Goal: Task Accomplishment & Management: Complete application form

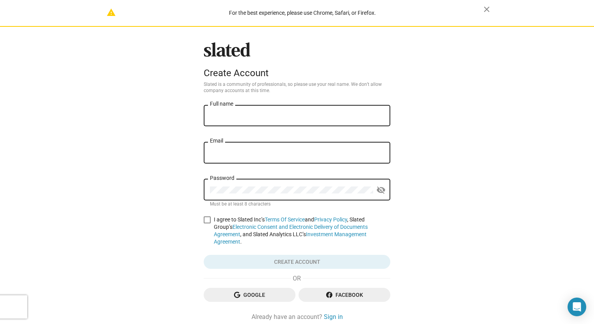
click at [270, 111] on div "Full name" at bounding box center [297, 114] width 174 height 23
type input "[PERSON_NAME]"
type input "[EMAIL_ADDRESS][DOMAIN_NAME]"
click at [204, 219] on span at bounding box center [207, 220] width 7 height 7
click at [207, 224] on input "I agree to Slated Inc’s Terms Of Service and Privacy Policy , Slated Group’s El…" at bounding box center [207, 224] width 0 height 0
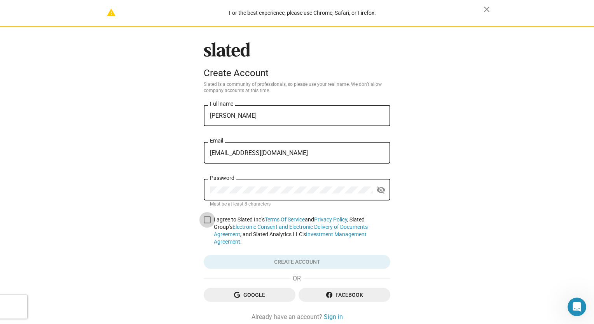
checkbox input "true"
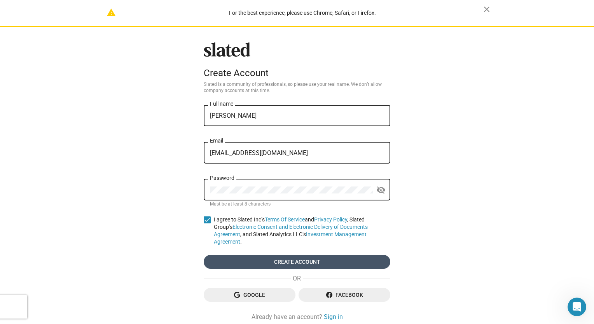
click at [266, 256] on span "Create account" at bounding box center [297, 262] width 174 height 14
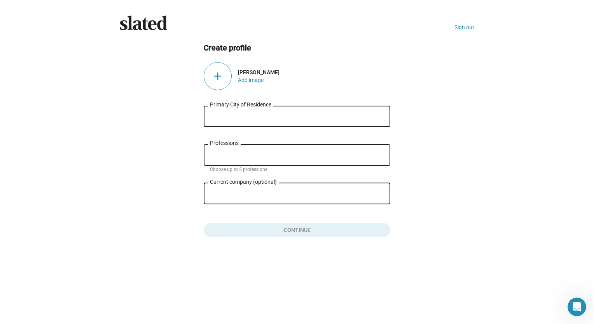
click at [236, 114] on input "Primary City of Residence" at bounding box center [297, 116] width 174 height 7
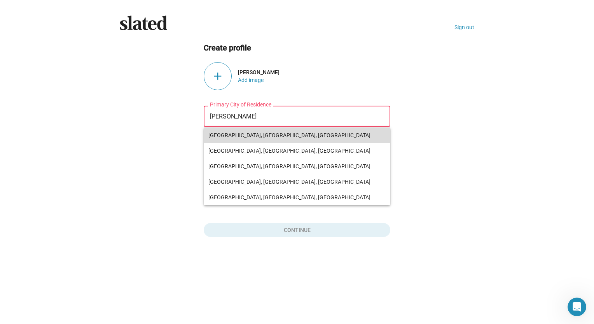
click at [230, 135] on span "[GEOGRAPHIC_DATA], [GEOGRAPHIC_DATA], [GEOGRAPHIC_DATA]" at bounding box center [296, 136] width 177 height 16
type input "[GEOGRAPHIC_DATA], [GEOGRAPHIC_DATA], [GEOGRAPHIC_DATA]"
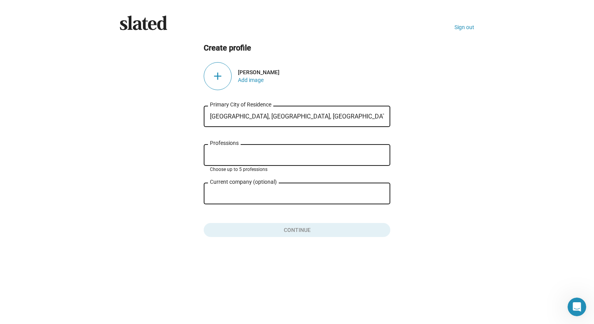
click at [239, 158] on input "Professions" at bounding box center [298, 155] width 174 height 7
click at [257, 155] on input "Professions" at bounding box center [298, 155] width 174 height 7
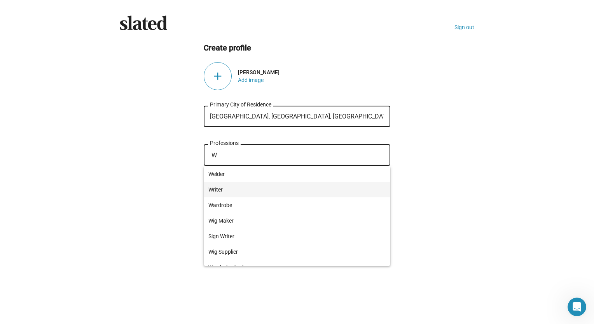
type input "W"
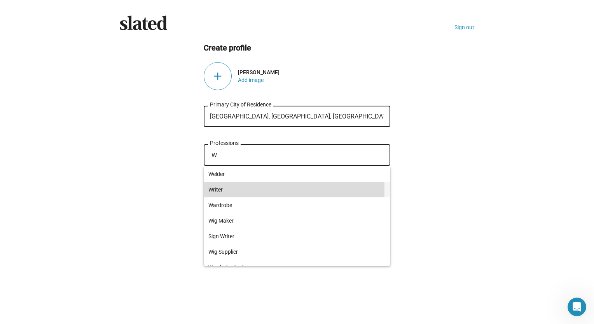
click at [212, 190] on span "Writer" at bounding box center [296, 190] width 177 height 16
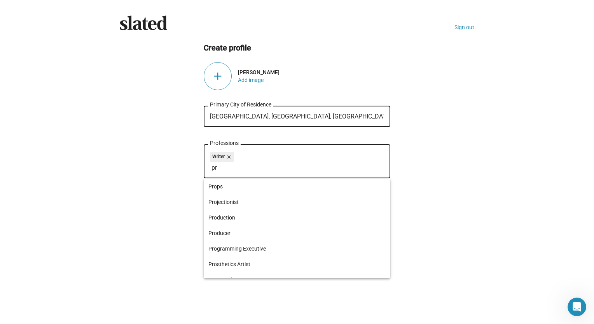
type input "p"
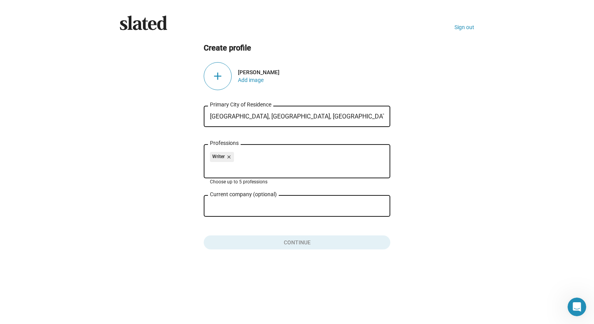
click at [218, 208] on input "Current company (optional)" at bounding box center [291, 206] width 163 height 7
click at [218, 80] on div "add" at bounding box center [218, 76] width 28 height 28
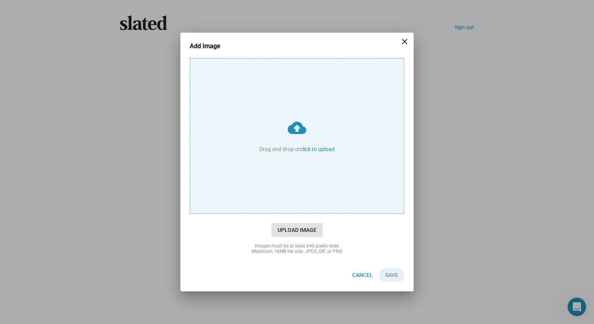
click at [287, 231] on span "Upload Image" at bounding box center [296, 230] width 51 height 14
click at [287, 213] on input "cloud_upload Drag and drop or click to upload" at bounding box center [297, 136] width 214 height 155
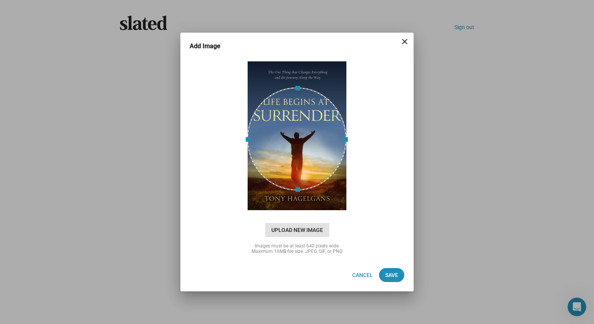
click at [297, 230] on span "Upload New Image" at bounding box center [297, 230] width 64 height 14
click at [297, 213] on input "cloud_upload Drag and drop or click to upload" at bounding box center [297, 136] width 214 height 155
type input "C:\fakepath\book photo.jpg"
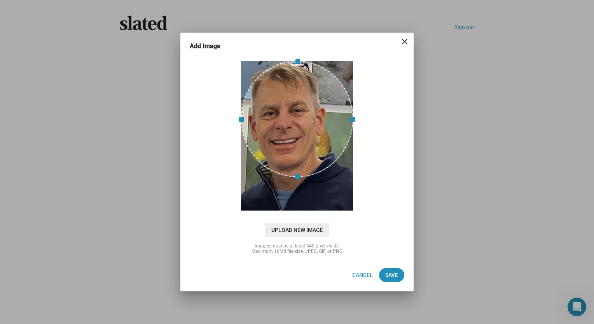
drag, startPoint x: 297, startPoint y: 131, endPoint x: 256, endPoint y: 103, distance: 49.6
click at [256, 103] on div at bounding box center [297, 119] width 113 height 117
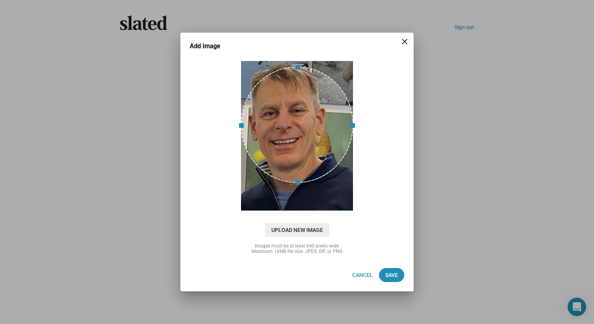
drag, startPoint x: 320, startPoint y: 116, endPoint x: 298, endPoint y: 122, distance: 22.9
click at [298, 122] on div at bounding box center [297, 124] width 113 height 117
click at [393, 271] on span "Save" at bounding box center [391, 275] width 13 height 14
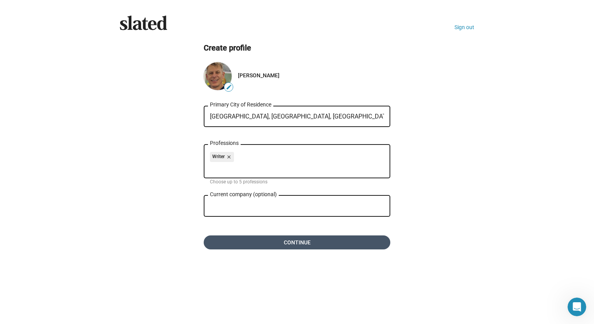
click at [320, 243] on span "Continue" at bounding box center [297, 243] width 174 height 14
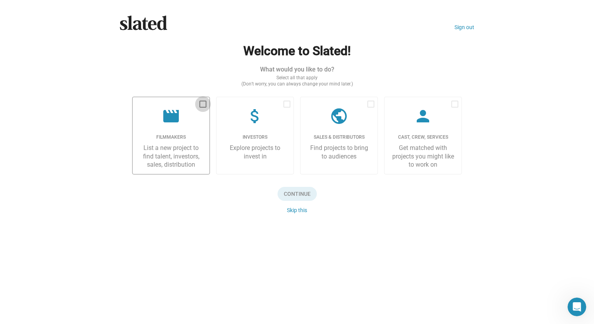
click at [204, 105] on span at bounding box center [202, 104] width 7 height 7
click at [203, 108] on input "checkbox" at bounding box center [203, 108] width 0 height 0
checkbox input "true"
click at [297, 193] on span "Continue" at bounding box center [297, 194] width 39 height 14
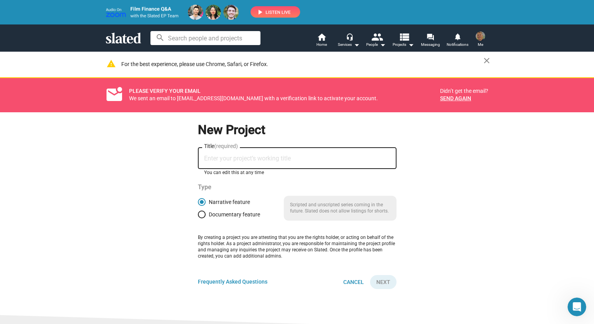
click at [269, 158] on input "Title (required)" at bounding box center [297, 158] width 186 height 7
type input "[PERSON_NAME] of Cyrene"
click at [377, 282] on span "Next" at bounding box center [383, 282] width 14 height 14
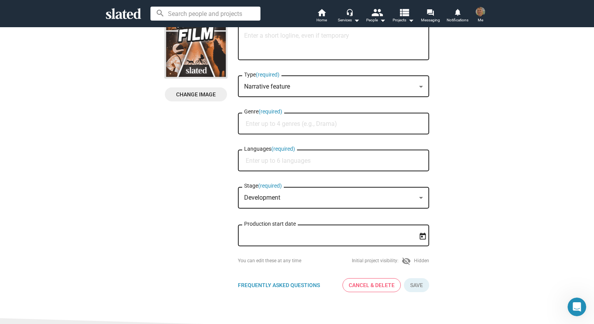
scroll to position [140, 0]
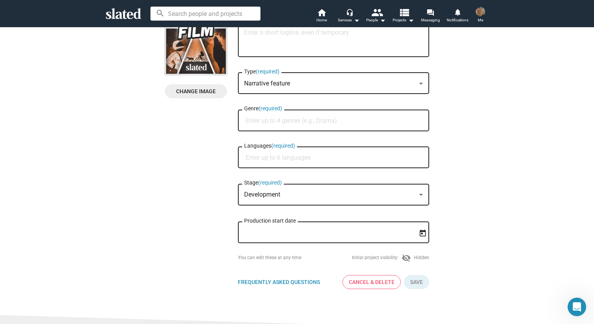
click at [419, 196] on div at bounding box center [421, 195] width 4 height 2
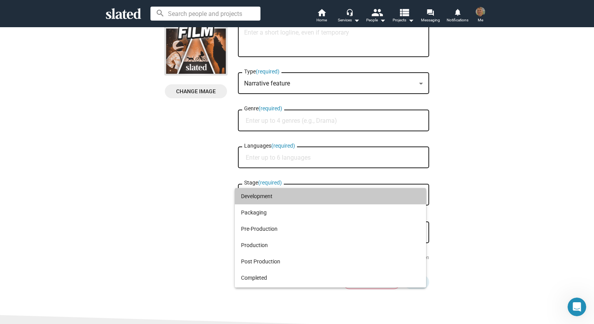
click at [369, 199] on span "Development" at bounding box center [330, 196] width 179 height 16
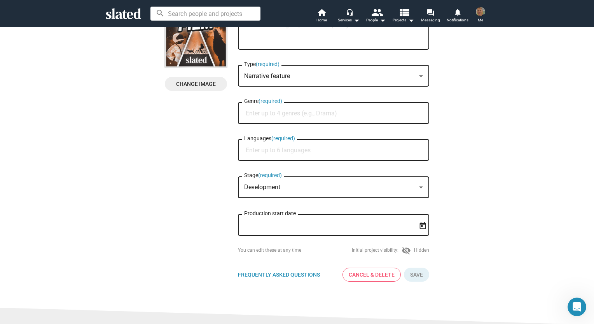
scroll to position [158, 0]
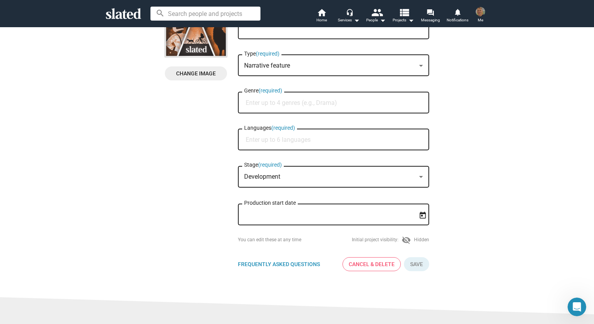
click at [378, 107] on div "Genre (required)" at bounding box center [333, 101] width 179 height 23
type input "c"
type input "b"
type input "reli"
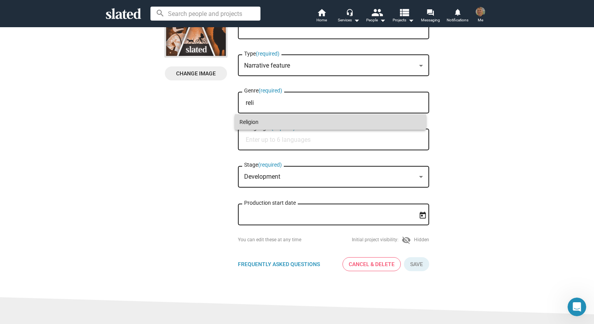
click at [271, 124] on span "Religion" at bounding box center [330, 122] width 182 height 16
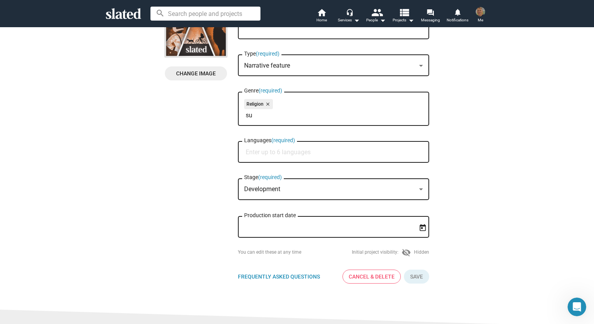
type input "s"
click at [258, 119] on input "Genre (required)" at bounding box center [335, 115] width 179 height 7
type input "su"
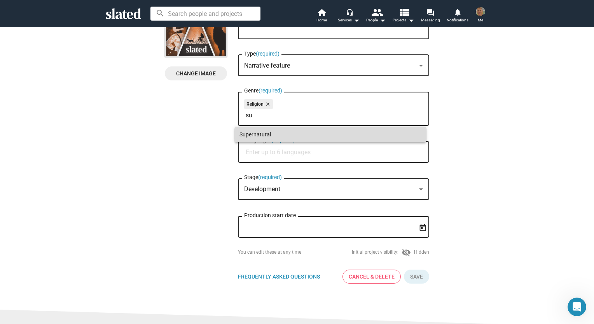
click at [252, 133] on span "Supernatural" at bounding box center [330, 135] width 182 height 16
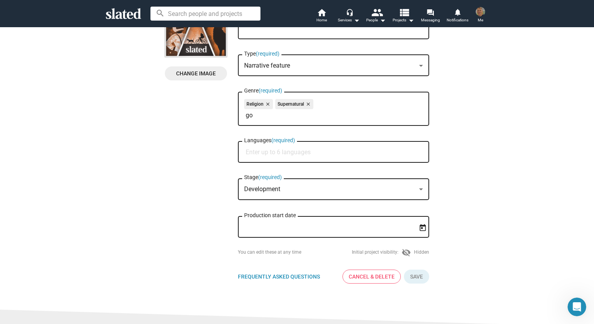
type input "g"
type input "j"
click at [305, 107] on mat-icon "close" at bounding box center [307, 104] width 7 height 7
click at [287, 154] on input "Languages (required)" at bounding box center [335, 152] width 179 height 7
type input "engl"
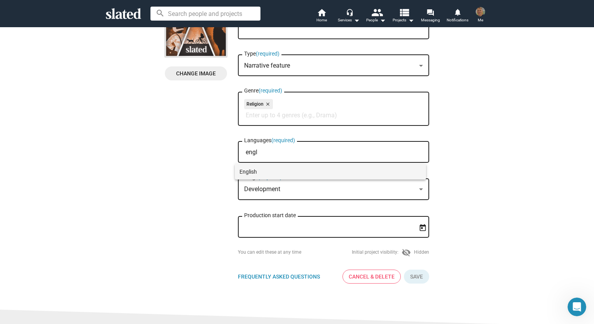
click at [244, 173] on span "English" at bounding box center [330, 172] width 182 height 16
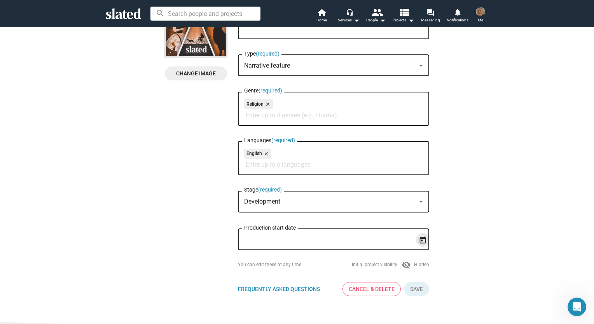
click at [419, 243] on icon "Open calendar" at bounding box center [423, 240] width 8 height 8
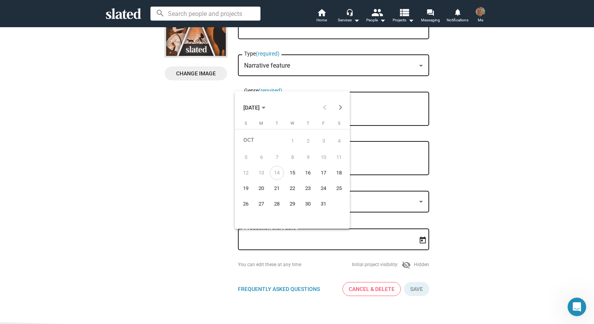
click at [376, 246] on div at bounding box center [297, 162] width 594 height 324
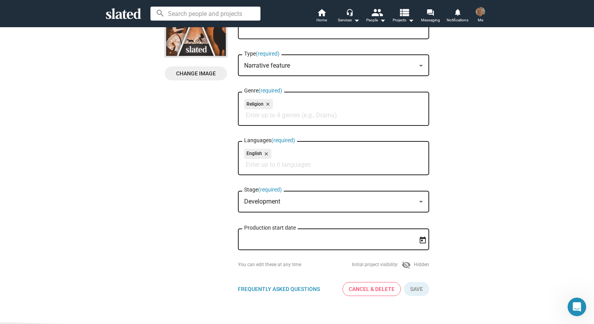
click at [376, 246] on div "Production start date" at bounding box center [328, 238] width 168 height 23
type input "T"
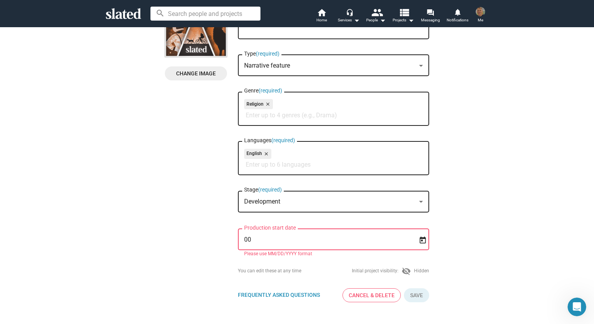
type input "0"
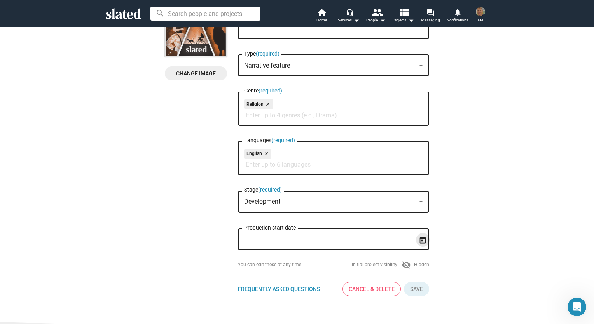
click at [420, 242] on icon "Open calendar" at bounding box center [423, 240] width 6 height 7
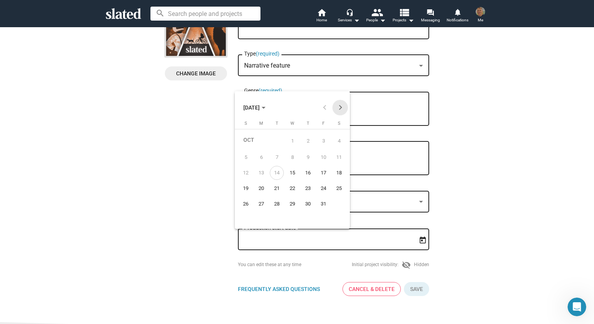
click at [341, 109] on button "Next month" at bounding box center [340, 108] width 16 height 16
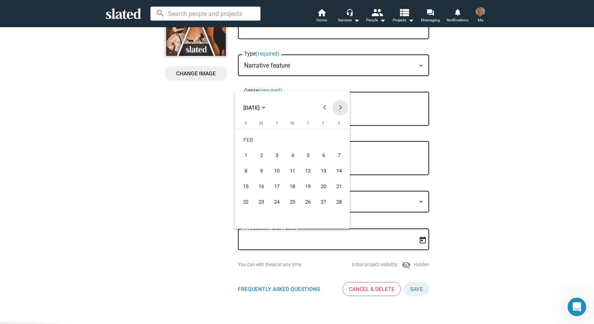
click at [341, 109] on button "Next month" at bounding box center [340, 108] width 16 height 16
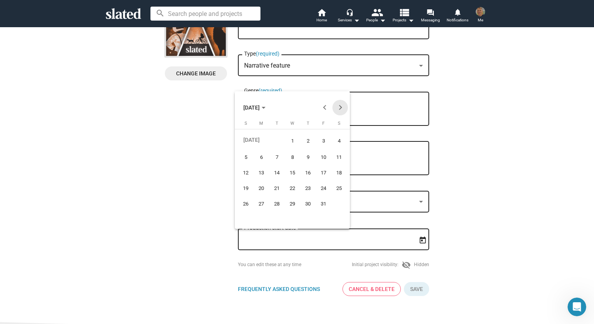
click at [341, 109] on button "Next month" at bounding box center [340, 108] width 16 height 16
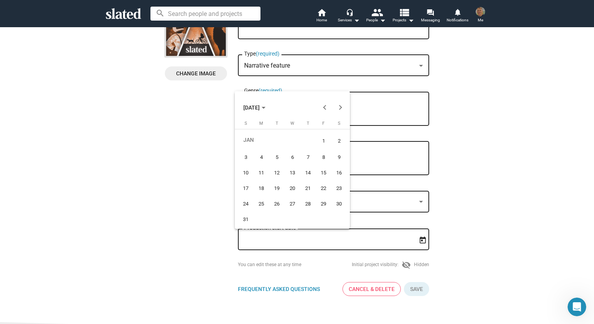
click at [324, 140] on div "1" at bounding box center [323, 141] width 14 height 16
type input "[DATE]"
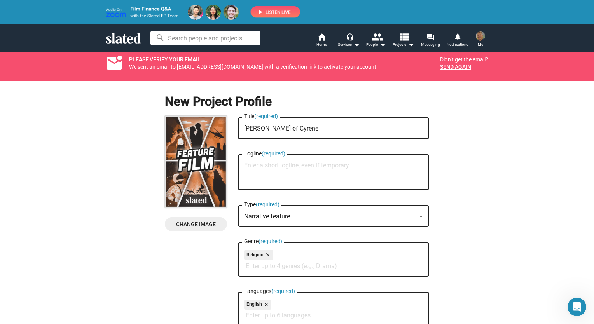
scroll to position [30, 0]
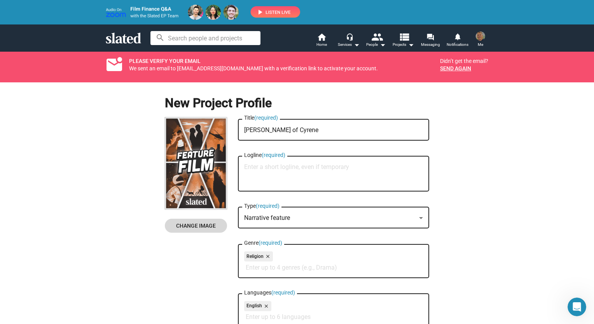
click at [192, 228] on span "Change Image" at bounding box center [196, 226] width 50 height 14
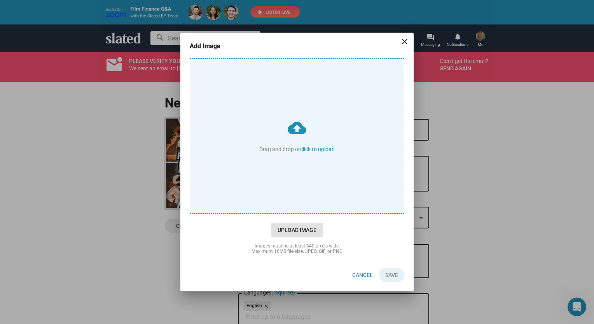
click at [287, 228] on span "Upload Image" at bounding box center [296, 230] width 51 height 14
click at [287, 213] on input "cloud_upload Drag and drop or click to upload" at bounding box center [297, 136] width 214 height 155
